Goal: Find specific page/section: Locate a particular part of the current website

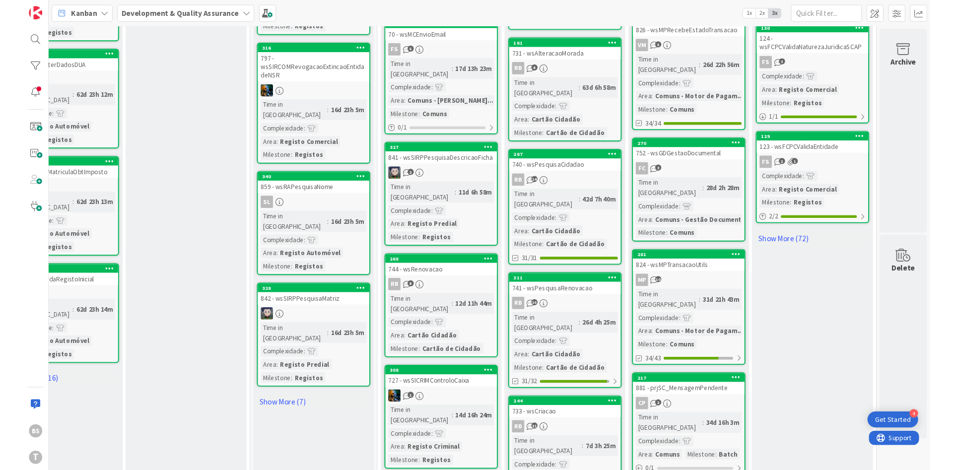
scroll to position [844, 187]
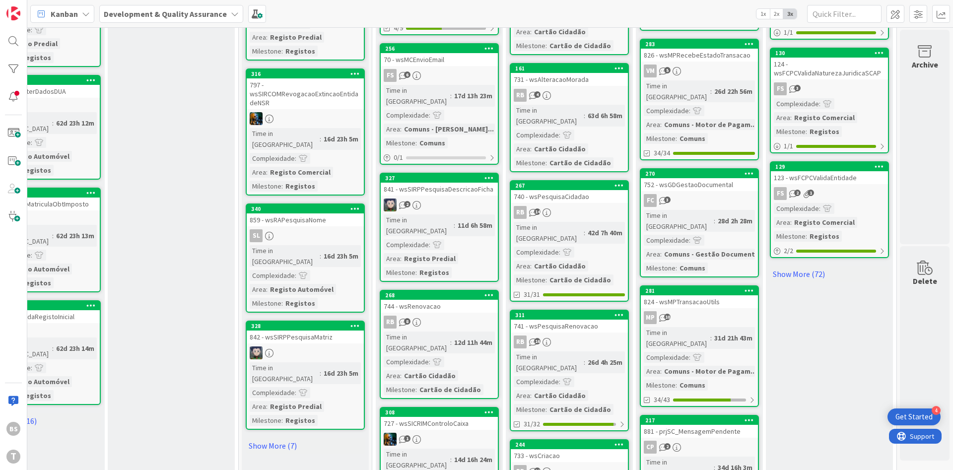
click at [873, 171] on div "123 - wsFCPCValidaEntidade" at bounding box center [829, 177] width 117 height 13
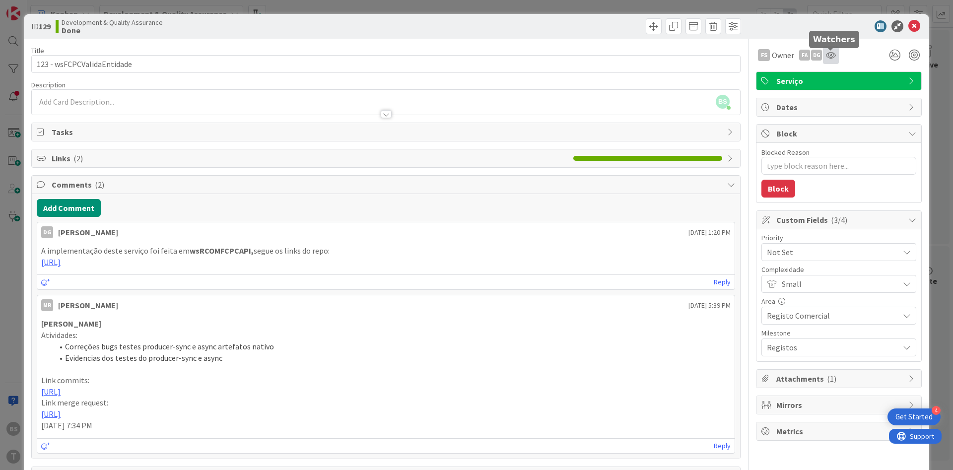
click at [832, 57] on icon at bounding box center [831, 55] width 10 height 8
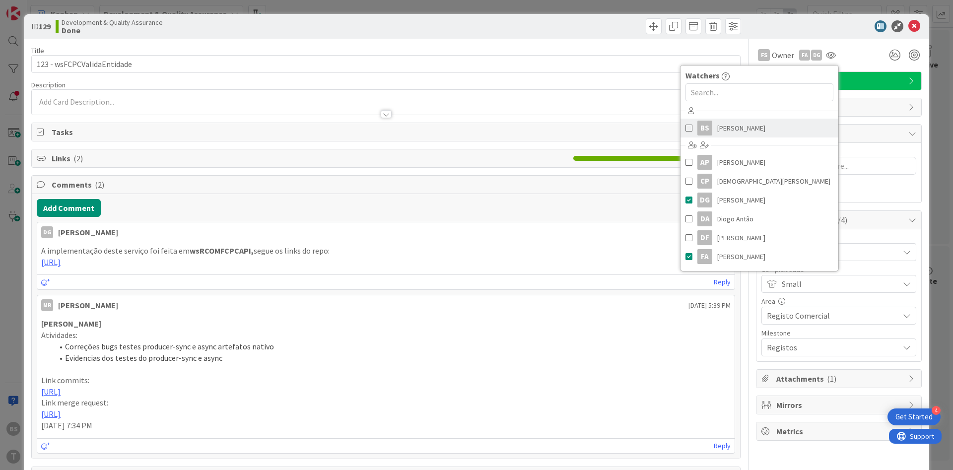
click at [685, 126] on span at bounding box center [688, 128] width 7 height 15
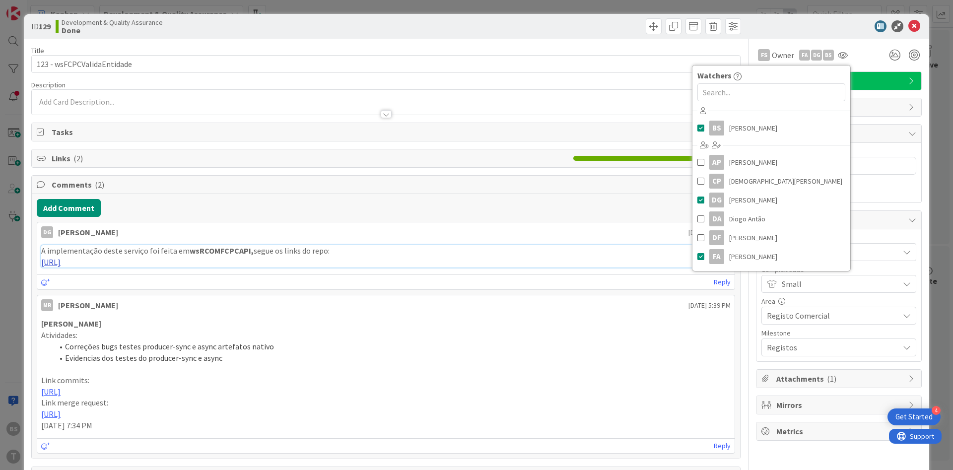
click at [61, 267] on link "[URL]" at bounding box center [50, 262] width 19 height 10
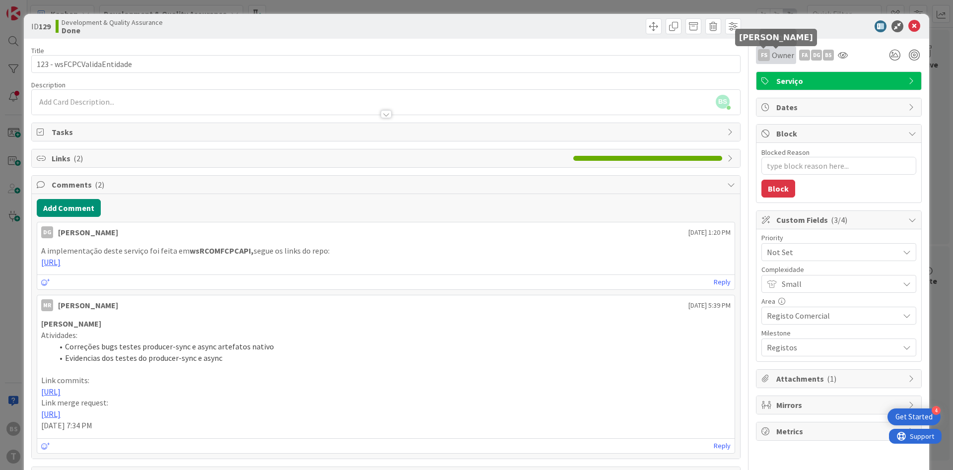
click at [769, 59] on div "FS" at bounding box center [764, 55] width 12 height 12
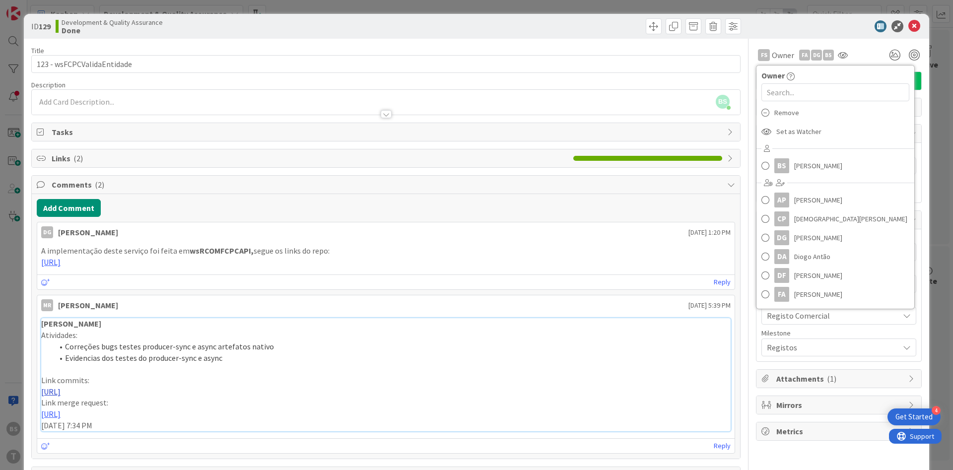
click at [61, 395] on link "[URL]" at bounding box center [50, 392] width 19 height 10
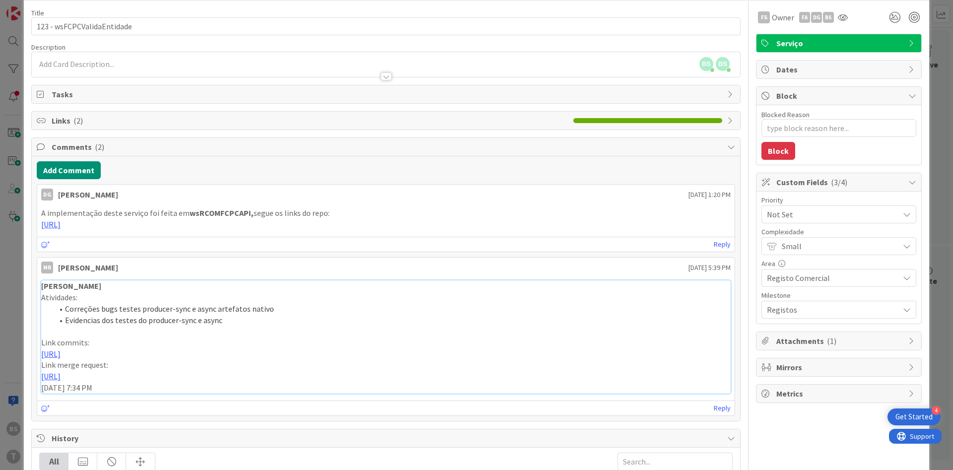
scroll to position [60, 0]
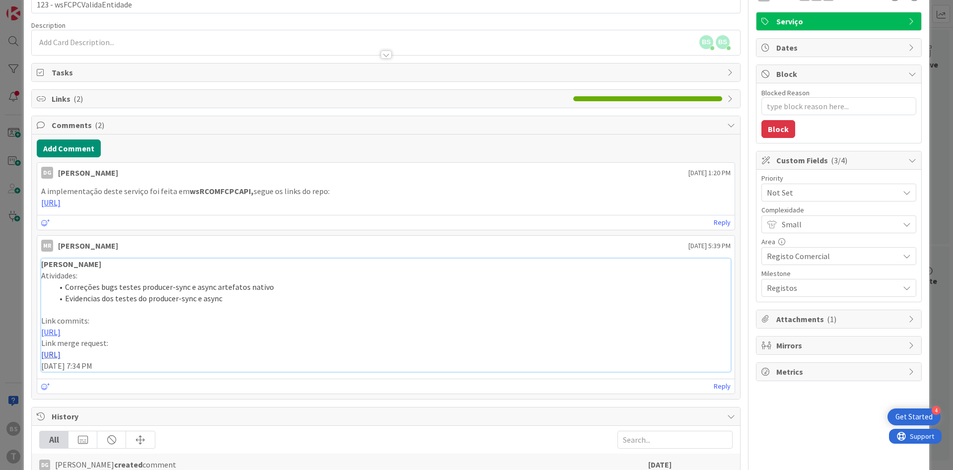
click at [61, 357] on link "[URL]" at bounding box center [50, 354] width 19 height 10
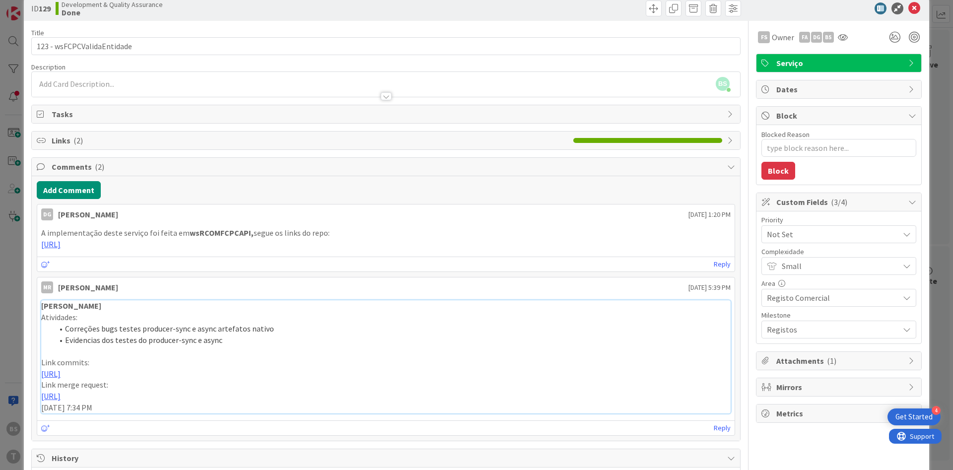
scroll to position [0, 0]
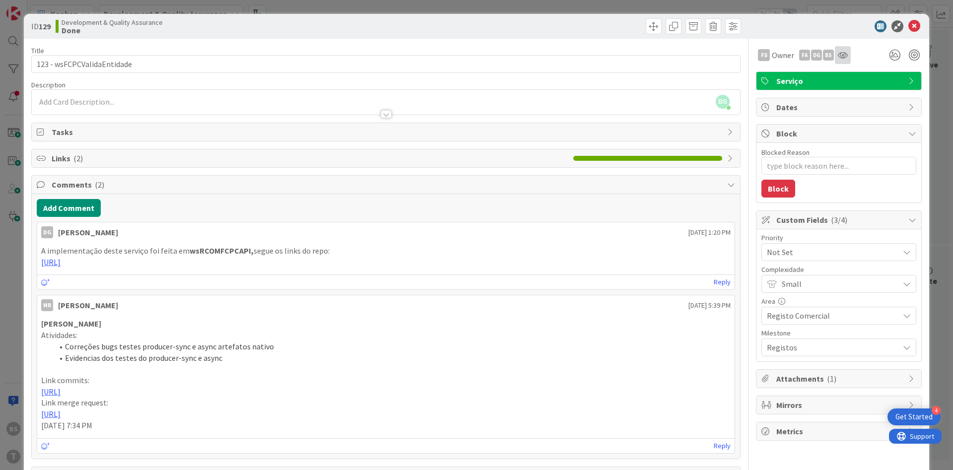
click at [849, 57] on div at bounding box center [843, 55] width 16 height 18
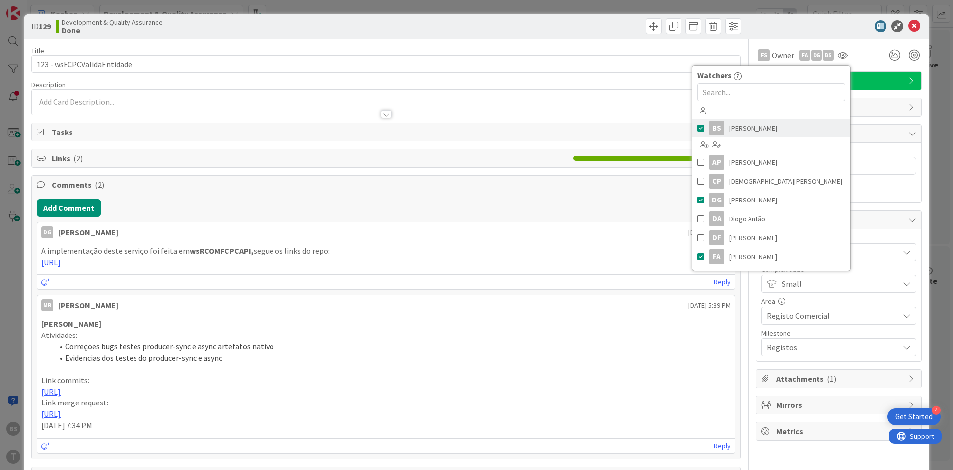
click at [706, 126] on link "BS [PERSON_NAME]" at bounding box center [771, 128] width 158 height 19
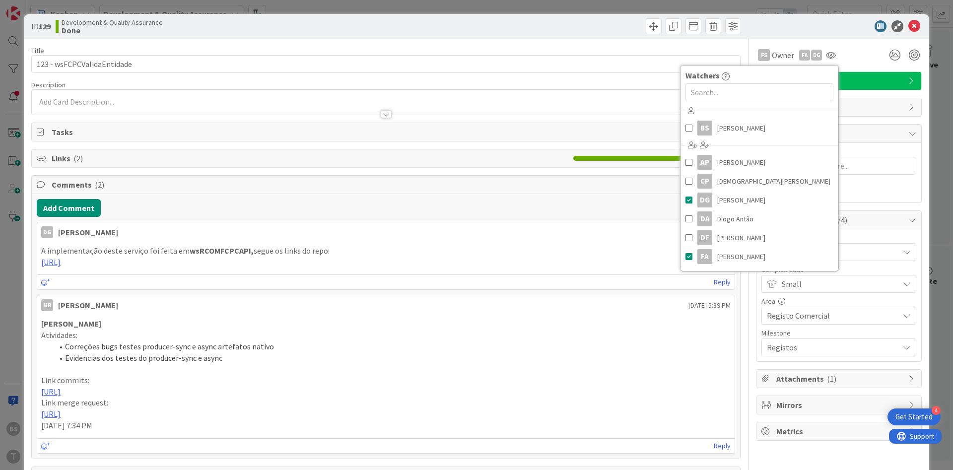
click at [918, 27] on icon at bounding box center [914, 26] width 12 height 12
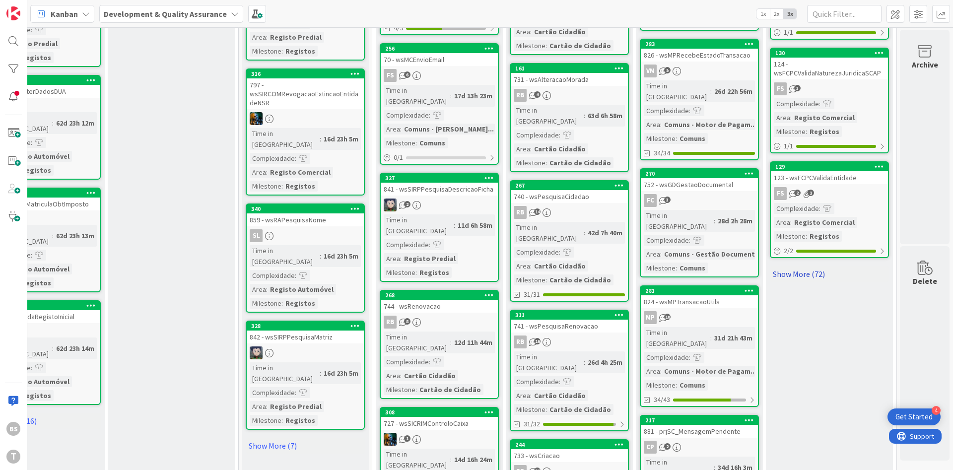
click at [821, 266] on link "Show More (72)" at bounding box center [829, 274] width 119 height 16
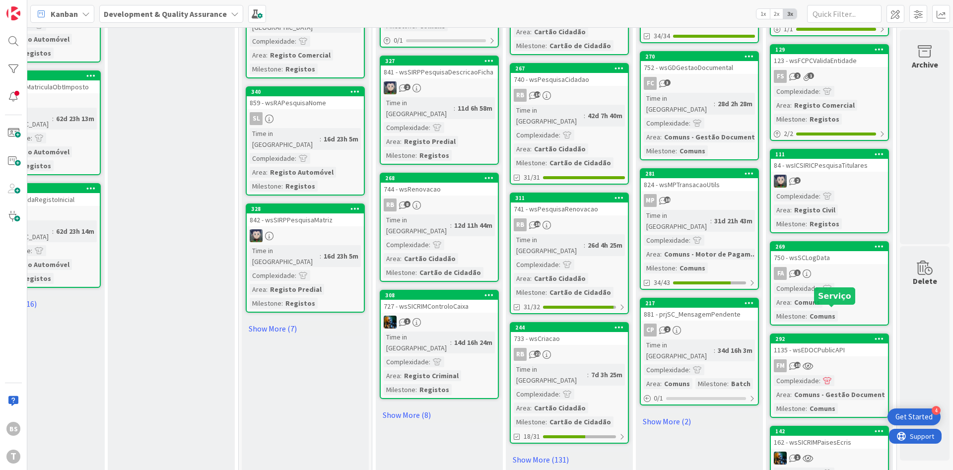
scroll to position [963, 187]
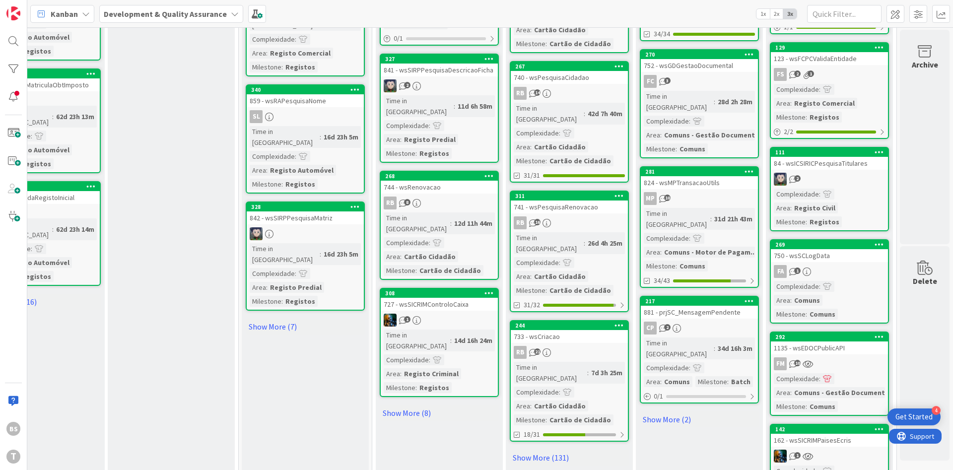
click at [857, 157] on div "84 - wsICSIRICPesquisaTitulares" at bounding box center [829, 163] width 117 height 13
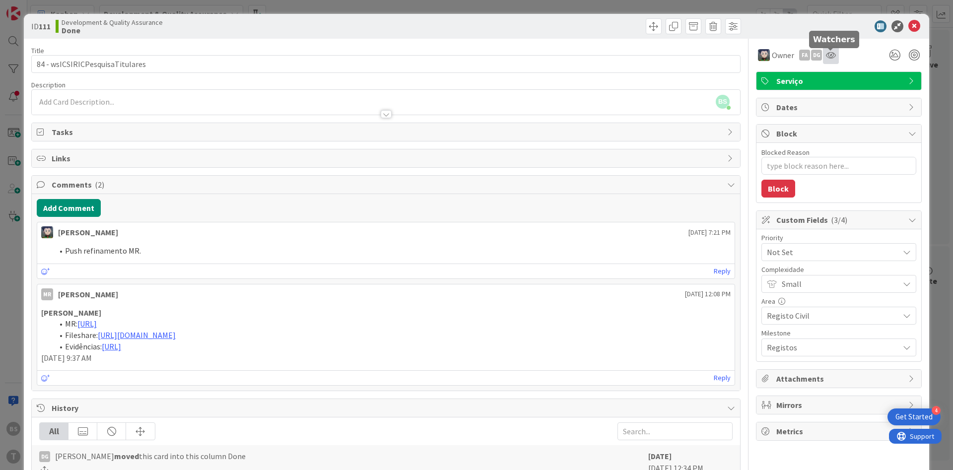
click at [829, 56] on icon at bounding box center [831, 55] width 10 height 8
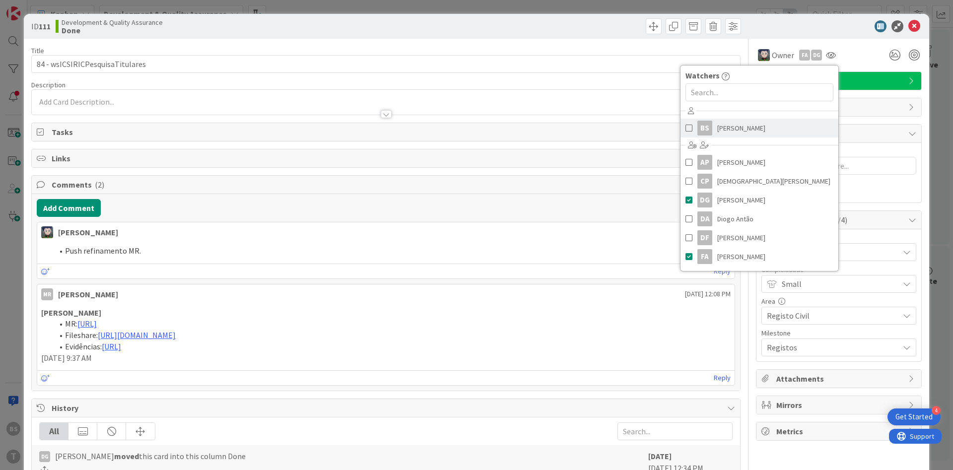
click at [693, 133] on link "BS [PERSON_NAME]" at bounding box center [760, 128] width 158 height 19
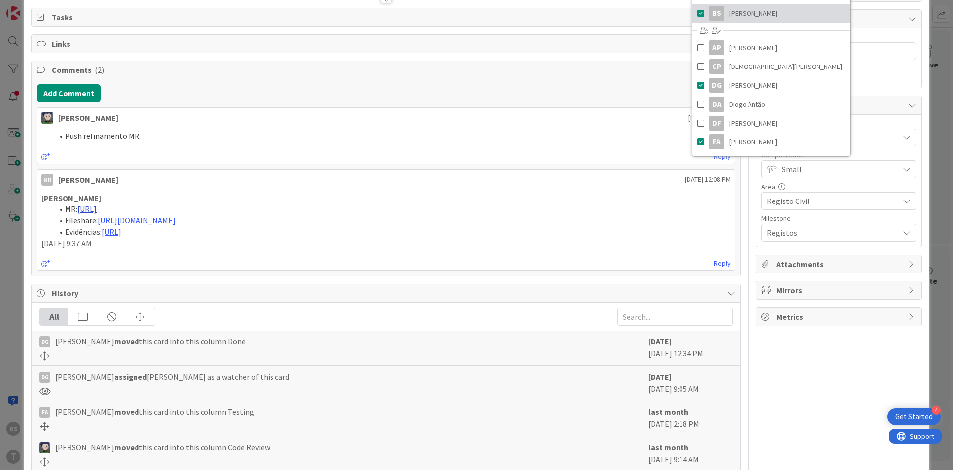
scroll to position [179, 0]
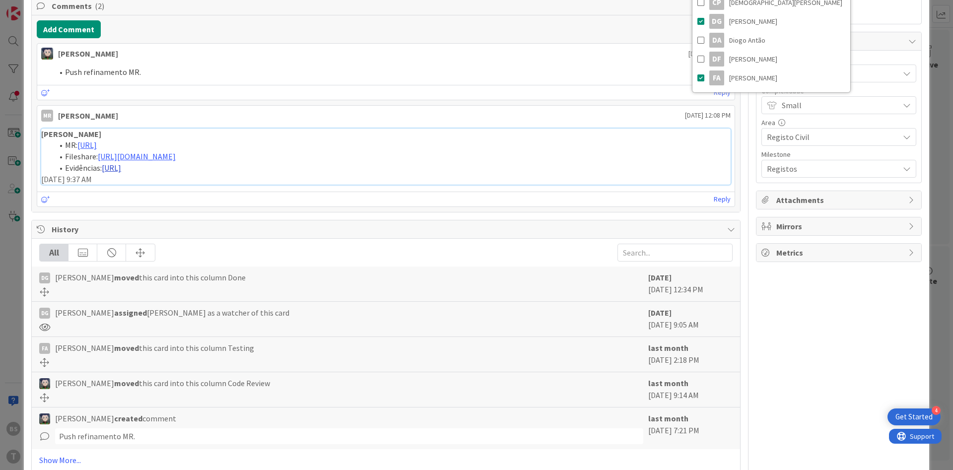
click at [121, 173] on link "[URL]" at bounding box center [111, 168] width 19 height 10
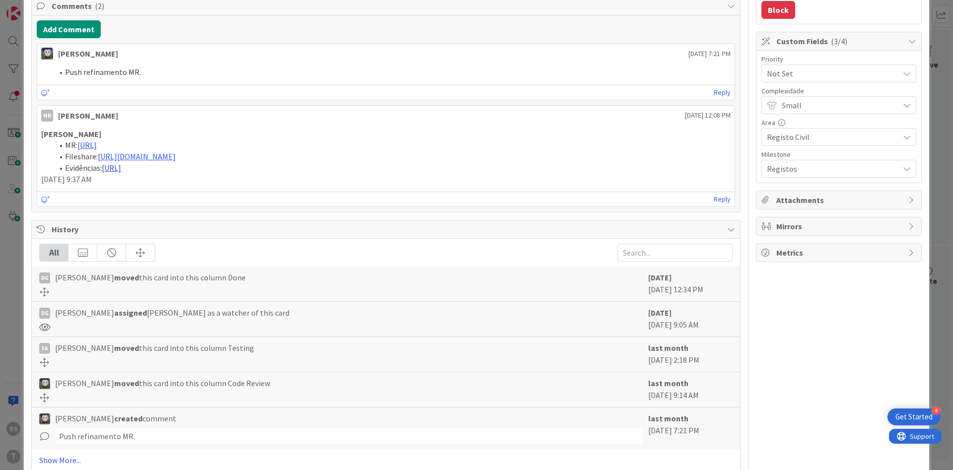
type textarea "x"
